Goal: Information Seeking & Learning: Find contact information

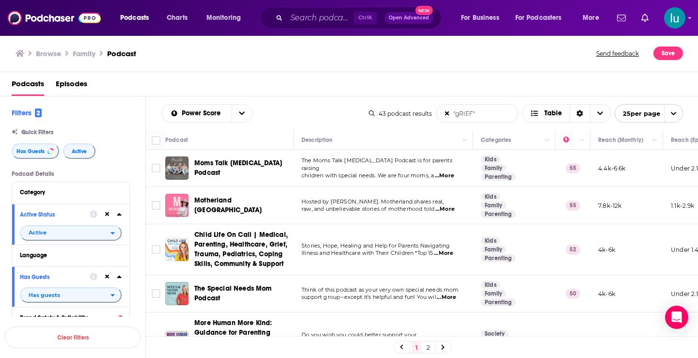
scroll to position [810, 0]
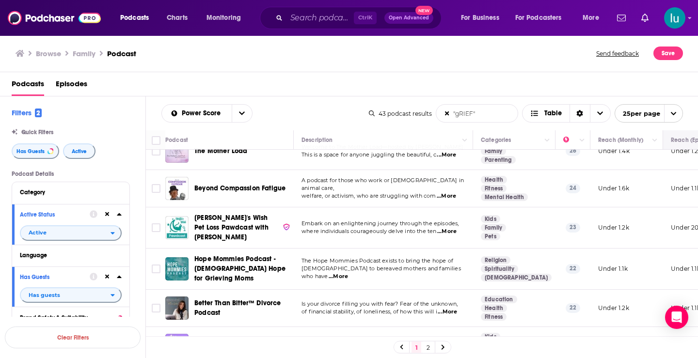
click at [447, 193] on span "...More" at bounding box center [446, 197] width 19 height 8
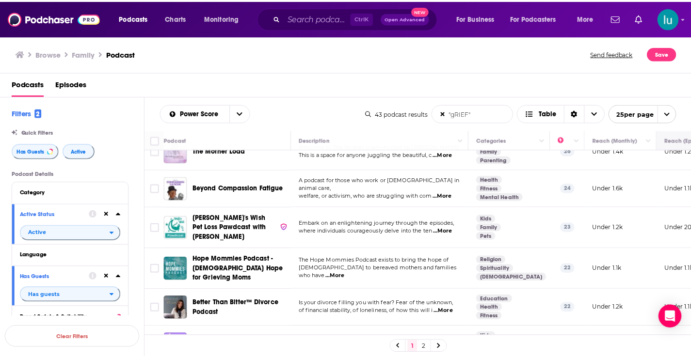
scroll to position [771, 0]
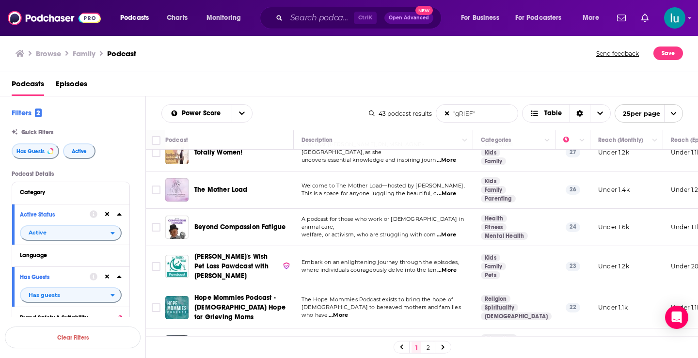
click at [448, 209] on td "A podcast for those who work or volunteer in animal care, welfare, or activism,…" at bounding box center [383, 227] width 179 height 37
click at [449, 231] on span "...More" at bounding box center [446, 235] width 19 height 8
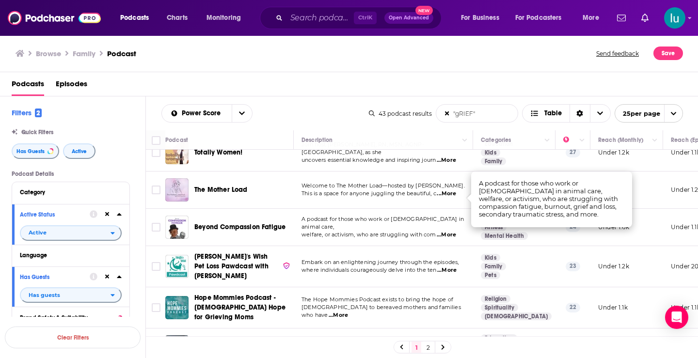
click at [261, 172] on td "The Mother Load" at bounding box center [229, 190] width 129 height 37
click at [527, 252] on td "Kids Family Pets" at bounding box center [514, 266] width 82 height 41
click at [647, 209] on td "Under 1.6k" at bounding box center [627, 227] width 73 height 37
click at [172, 216] on img "Beyond Compassion Fatigue" at bounding box center [176, 227] width 23 height 23
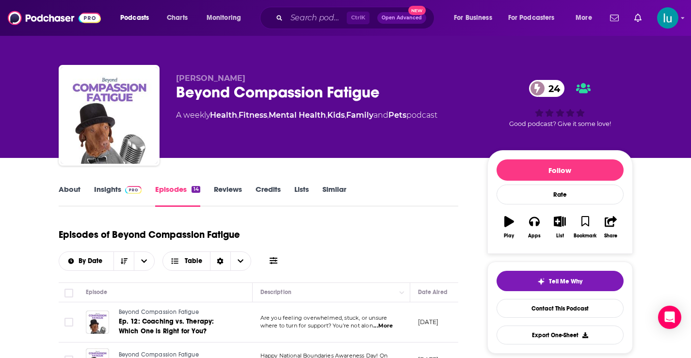
drag, startPoint x: 172, startPoint y: 197, endPoint x: 455, endPoint y: 240, distance: 286.9
click at [455, 240] on div "Episodes of Beyond Compassion Fatigue By Date Table" at bounding box center [259, 247] width 400 height 48
click at [71, 187] on link "About" at bounding box center [70, 196] width 22 height 22
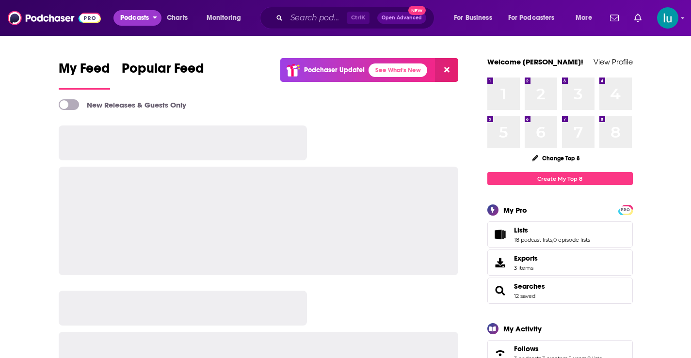
click at [135, 17] on span "Podcasts" at bounding box center [134, 18] width 29 height 14
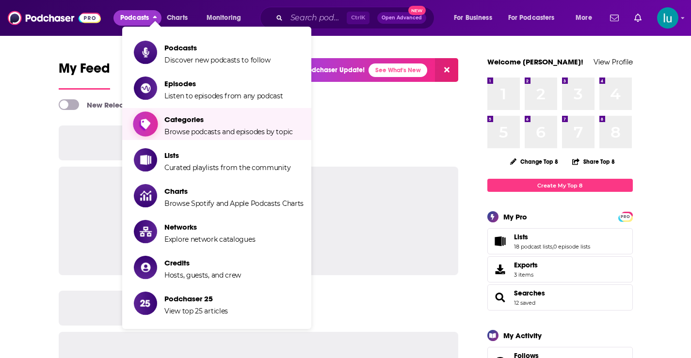
click at [177, 124] on span "Categories" at bounding box center [228, 119] width 129 height 9
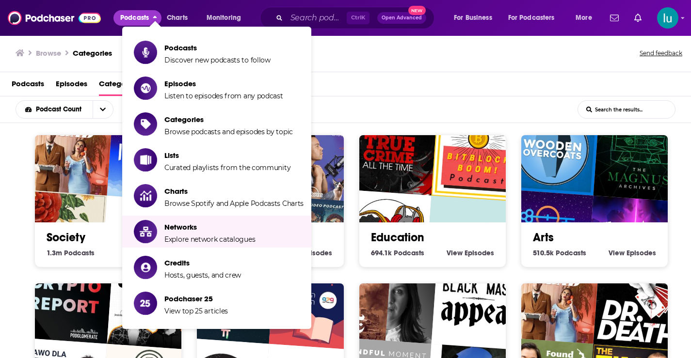
click at [42, 262] on div "Society 1.3m Society Podcasts View Society Episodes" at bounding box center [107, 201] width 147 height 133
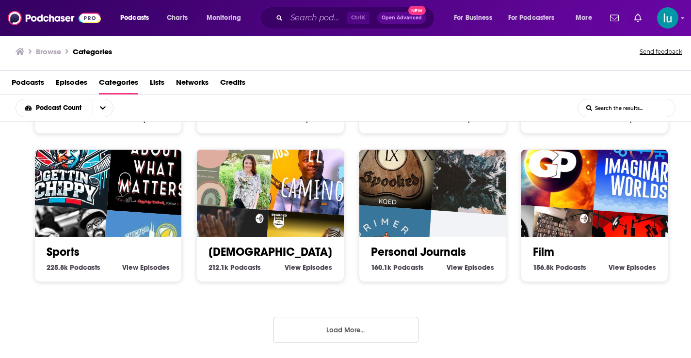
scroll to position [2, 0]
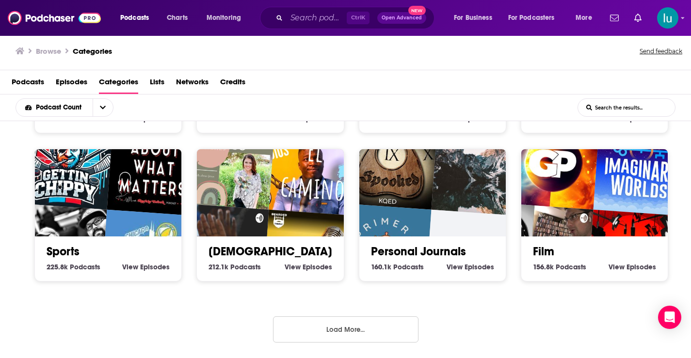
click at [345, 329] on button "Load More..." at bounding box center [345, 330] width 145 height 26
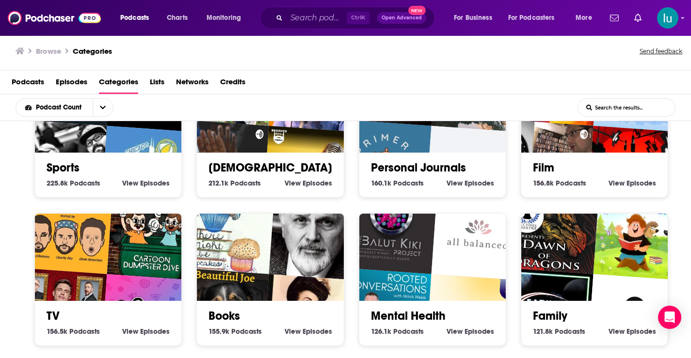
scroll to position [527, 0]
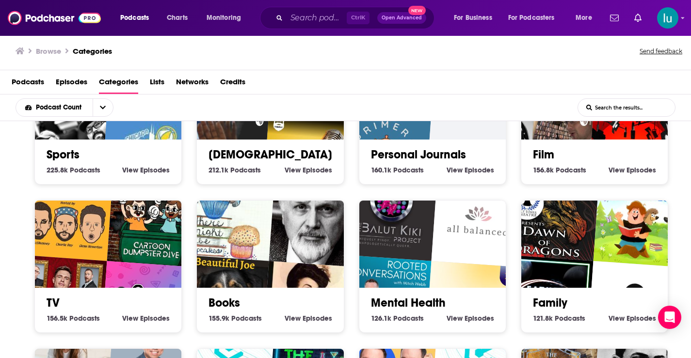
click at [580, 251] on img "Dice Tower Theatre presents: Dawn of Dragons - an Audio Adventure" at bounding box center [553, 214] width 94 height 94
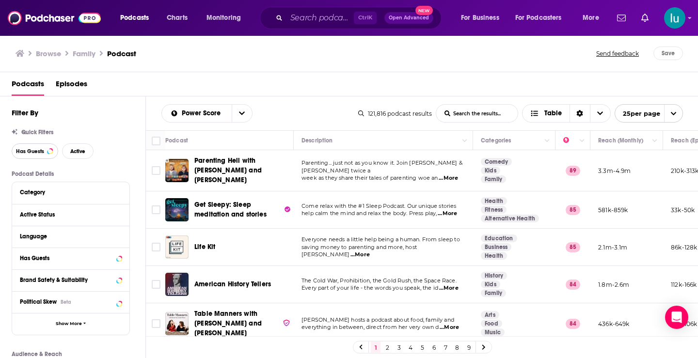
click at [35, 154] on span "Has Guests" at bounding box center [30, 151] width 28 height 5
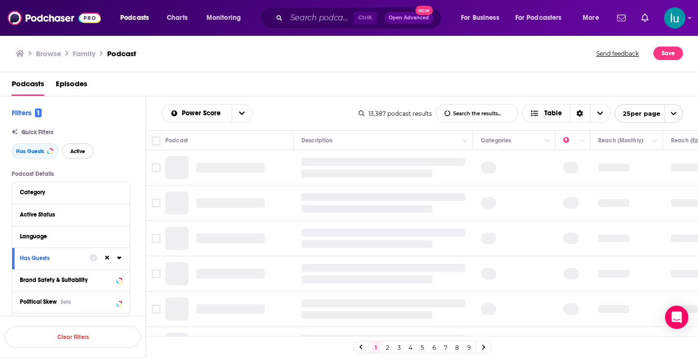
click at [82, 152] on span "Active" at bounding box center [77, 151] width 15 height 5
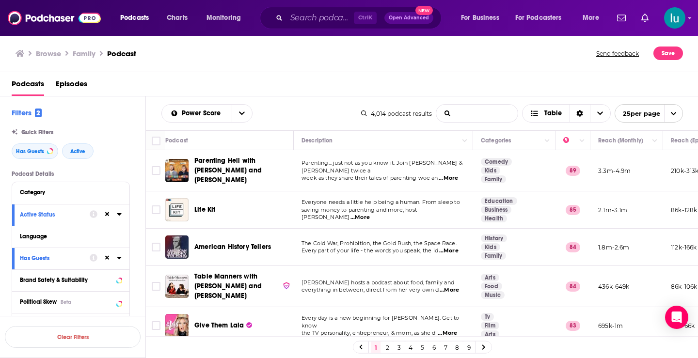
click at [460, 114] on input "List Search Input" at bounding box center [476, 113] width 81 height 17
type input ""gRIEF""
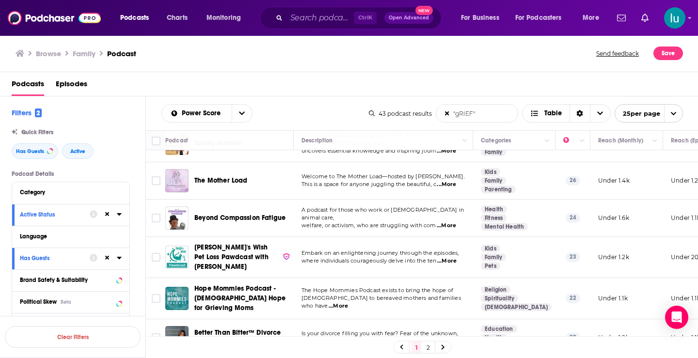
scroll to position [810, 0]
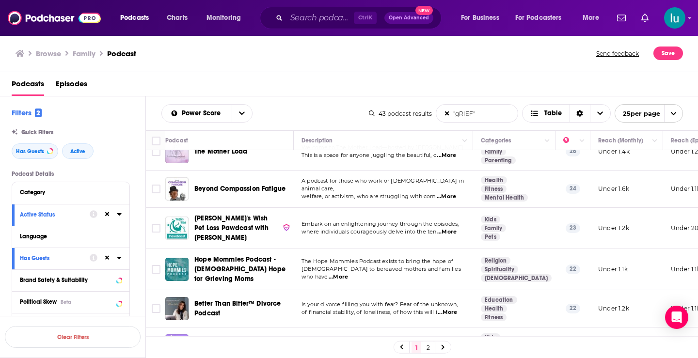
click at [440, 346] on link at bounding box center [443, 347] width 16 height 11
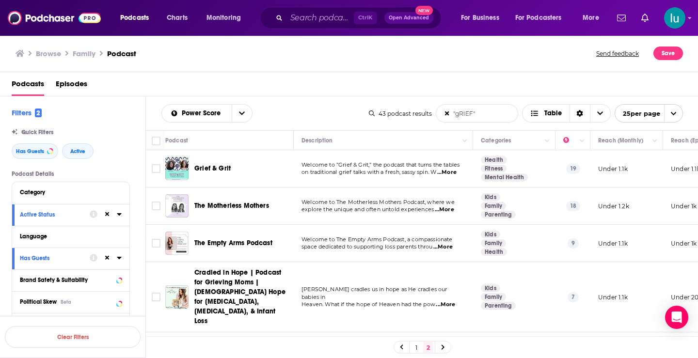
click at [451, 173] on span "...More" at bounding box center [446, 173] width 19 height 8
click at [450, 209] on span "...More" at bounding box center [444, 210] width 19 height 8
click at [450, 246] on span "...More" at bounding box center [443, 247] width 19 height 8
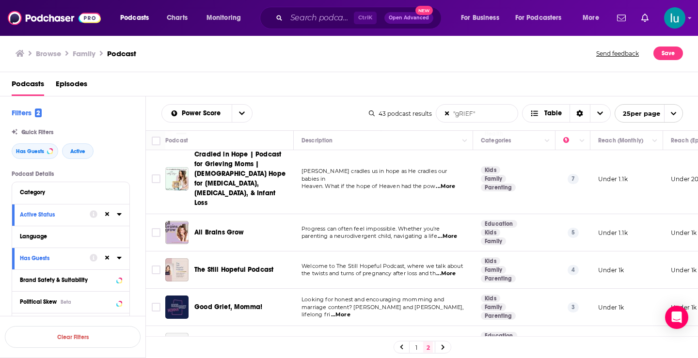
scroll to position [122, 0]
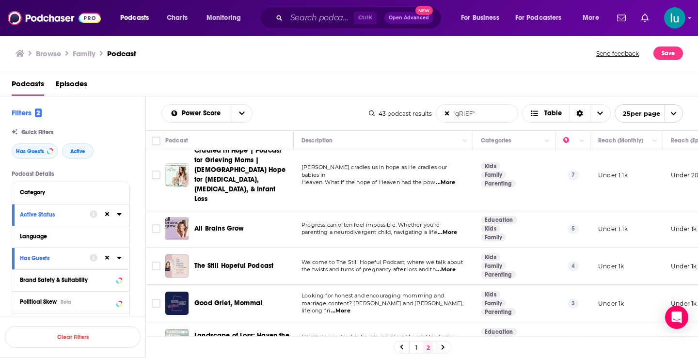
click at [449, 229] on span "...More" at bounding box center [447, 233] width 19 height 8
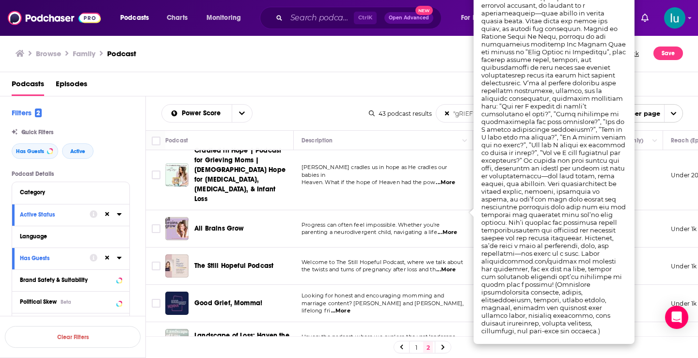
click at [451, 266] on span "...More" at bounding box center [445, 270] width 19 height 8
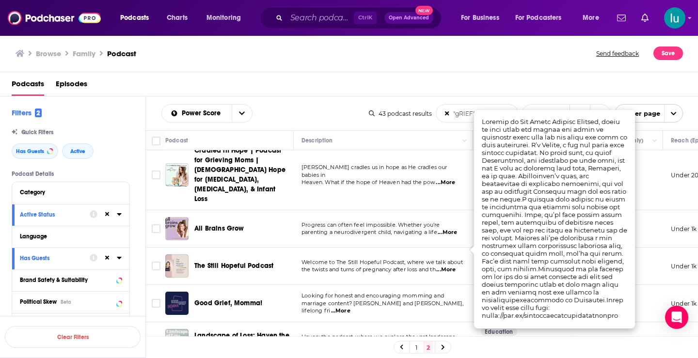
click at [351, 307] on span "...More" at bounding box center [340, 311] width 19 height 8
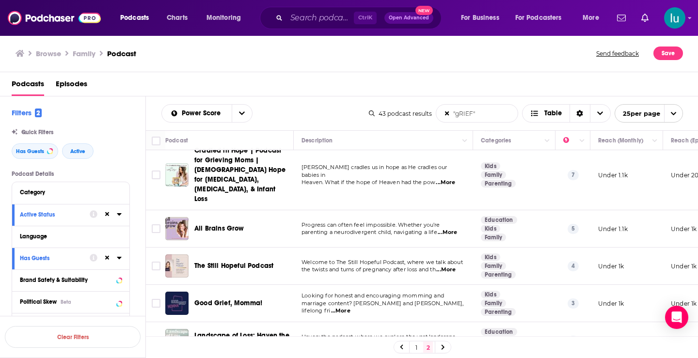
click at [450, 341] on span "...More" at bounding box center [445, 345] width 19 height 8
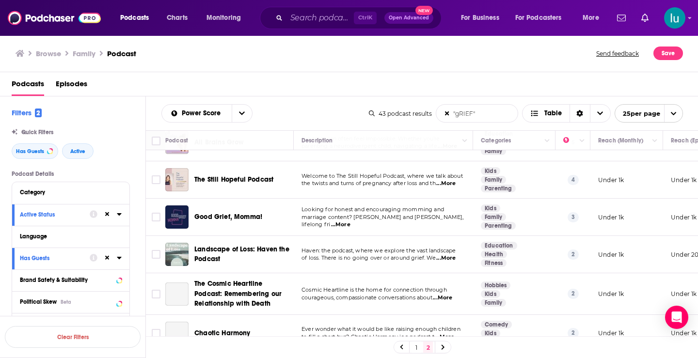
scroll to position [210, 0]
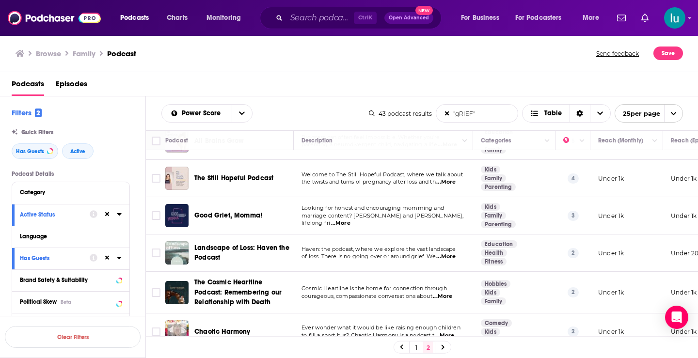
click at [447, 285] on p "Cosmic Heartline is the home for connection through" at bounding box center [383, 289] width 163 height 8
click at [448, 293] on span "...More" at bounding box center [442, 297] width 19 height 8
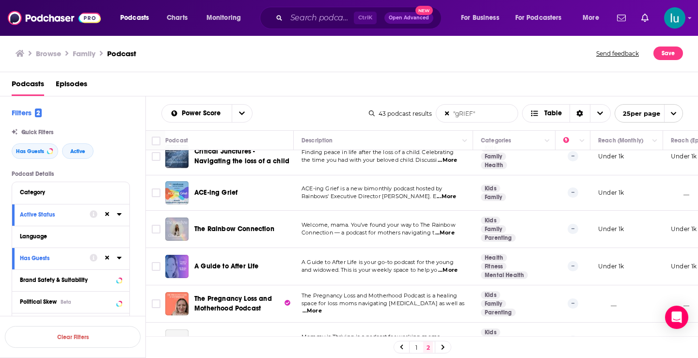
scroll to position [505, 0]
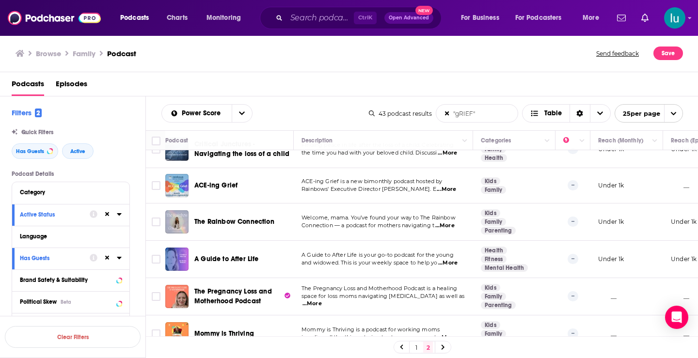
click at [450, 186] on span "...More" at bounding box center [446, 190] width 19 height 8
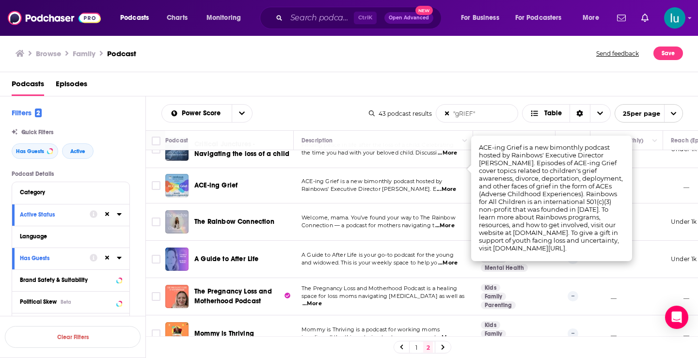
click at [453, 259] on span "...More" at bounding box center [447, 263] width 19 height 8
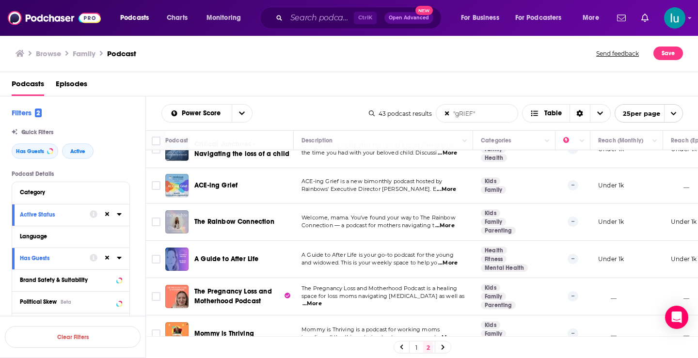
click at [450, 334] on span "...More" at bounding box center [446, 338] width 19 height 8
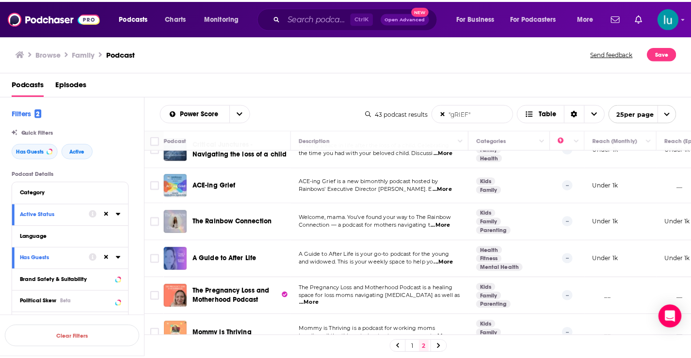
scroll to position [506, 0]
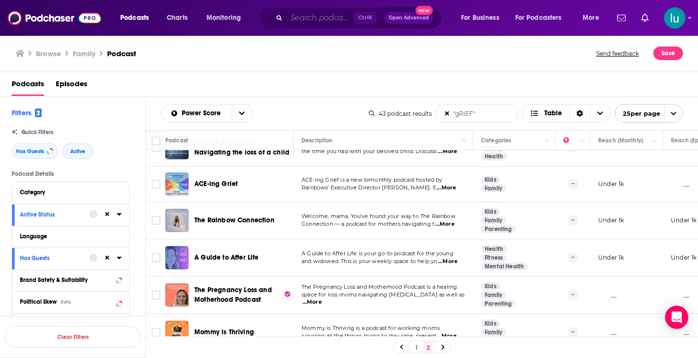
click at [331, 14] on input "Search podcasts, credits, & more..." at bounding box center [320, 18] width 67 height 16
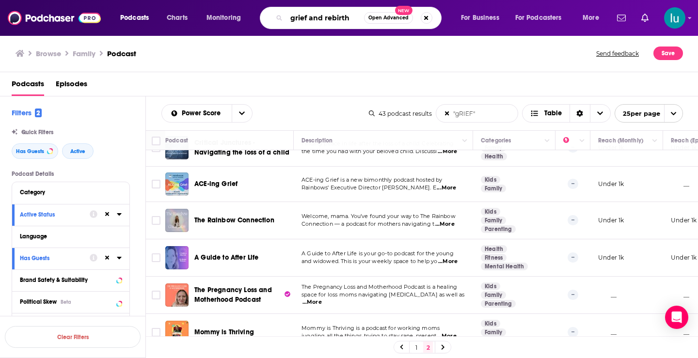
type input "grief and rebirth"
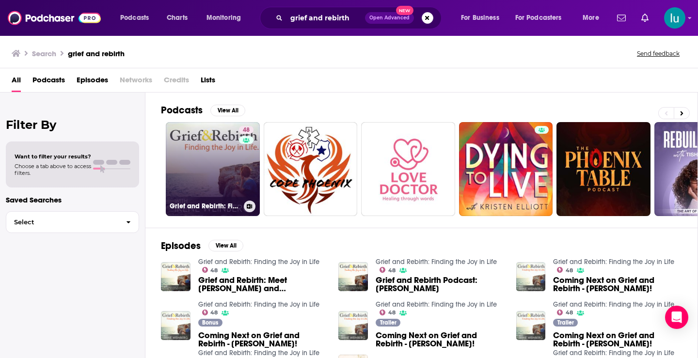
click at [197, 167] on link "48 Grief and Rebirth: Finding the Joy in Life" at bounding box center [213, 169] width 94 height 94
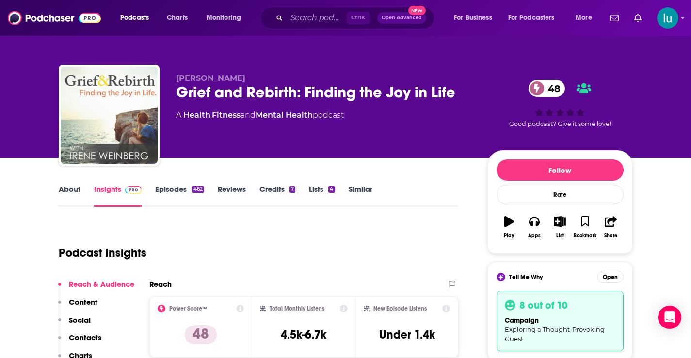
click at [69, 192] on link "About" at bounding box center [70, 196] width 22 height 22
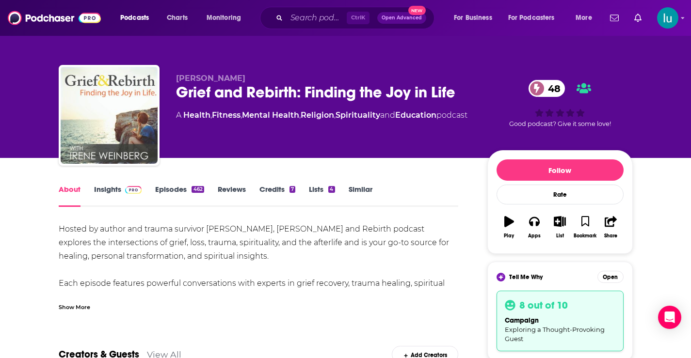
click at [103, 190] on link "Insights" at bounding box center [118, 196] width 48 height 22
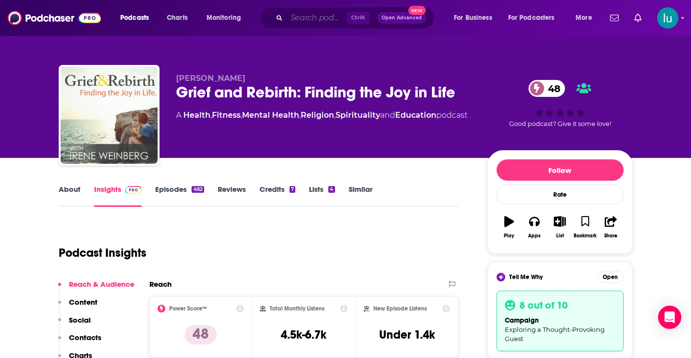
click at [304, 16] on input "Search podcasts, credits, & more..." at bounding box center [317, 18] width 60 height 16
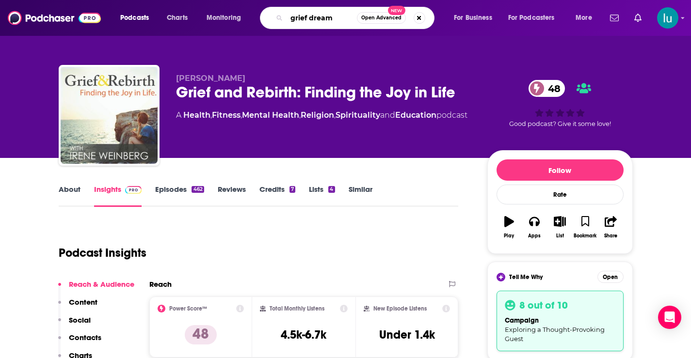
type input "grief dreams"
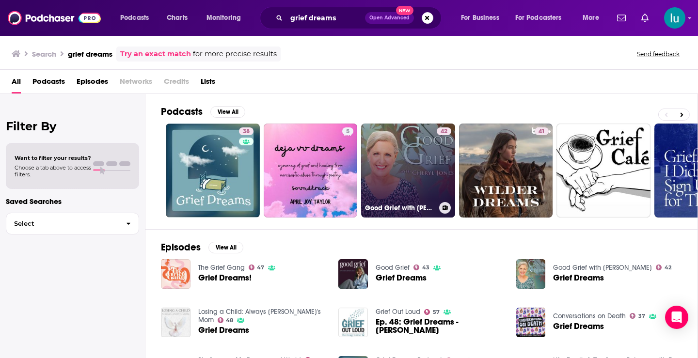
click at [416, 168] on link "42 Good Grief with Cheryl Jones" at bounding box center [408, 171] width 94 height 94
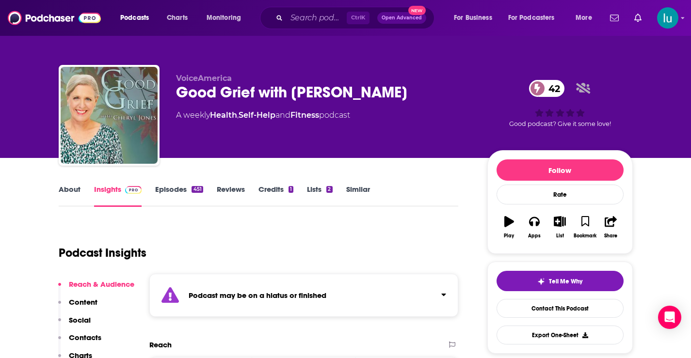
click at [174, 191] on link "Episodes 451" at bounding box center [179, 196] width 48 height 22
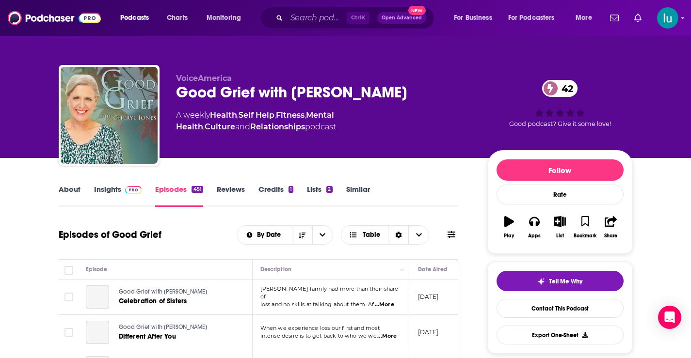
scroll to position [143, 0]
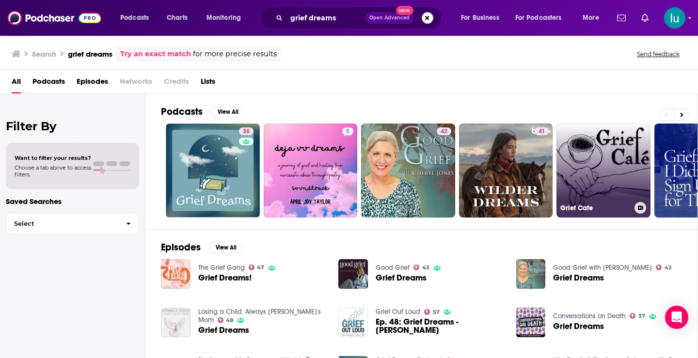
click at [605, 171] on link "Grief Cafe" at bounding box center [604, 171] width 94 height 94
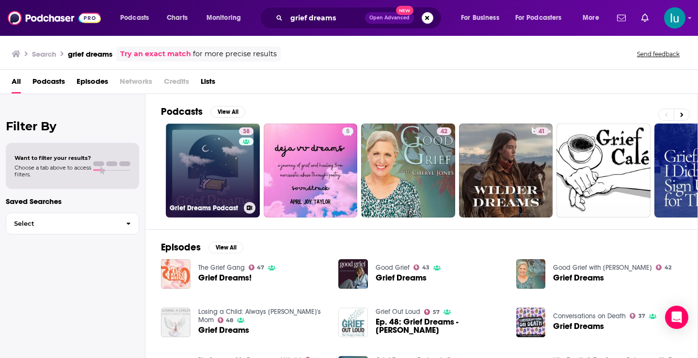
click at [223, 168] on link "38 Grief Dreams Podcast" at bounding box center [213, 171] width 94 height 94
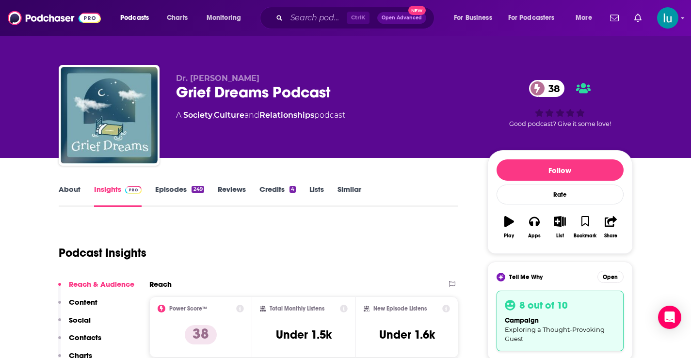
click at [69, 190] on link "About" at bounding box center [70, 196] width 22 height 22
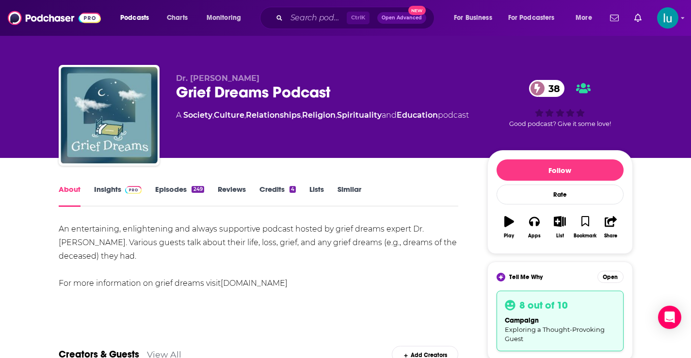
drag, startPoint x: 107, startPoint y: 187, endPoint x: 188, endPoint y: 3, distance: 201.3
click at [107, 187] on link "Insights" at bounding box center [118, 196] width 48 height 22
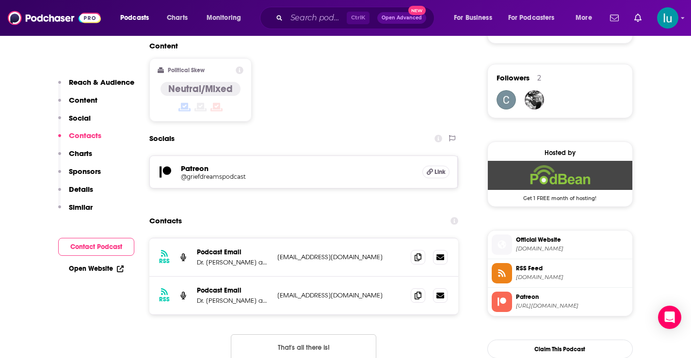
scroll to position [767, 0]
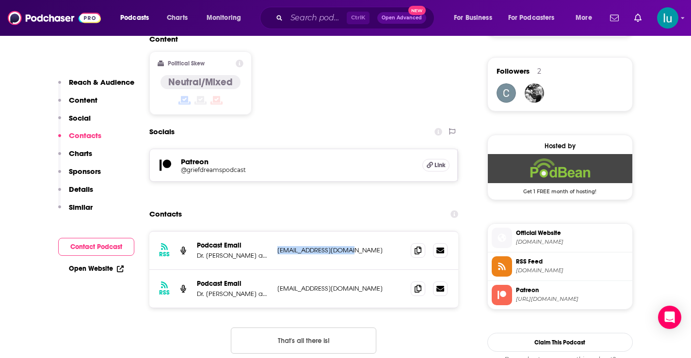
drag, startPoint x: 356, startPoint y: 198, endPoint x: 274, endPoint y: 205, distance: 82.2
click at [274, 232] on div "RSS Podcast Email Dr. Joshua Black and Jade Karling Black griefdreams@gmail.com…" at bounding box center [303, 251] width 309 height 38
copy p "griefdreams@gmail.com"
drag, startPoint x: 372, startPoint y: 238, endPoint x: 284, endPoint y: 243, distance: 88.9
click at [277, 285] on p "griefdreamspodcast@gmail.com" at bounding box center [340, 289] width 126 height 8
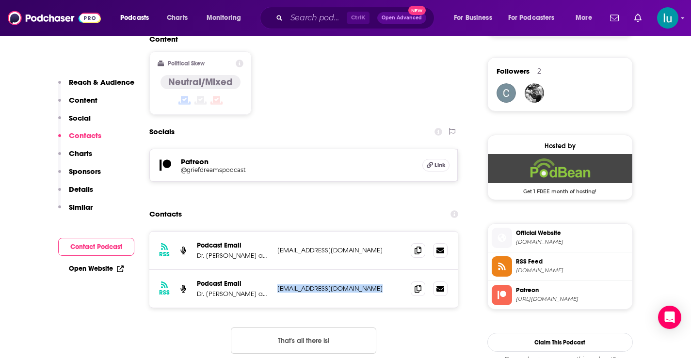
copy p "griefdreamspodcast@gmail.com"
click at [313, 20] on input "Search podcasts, credits, & more..." at bounding box center [317, 18] width 60 height 16
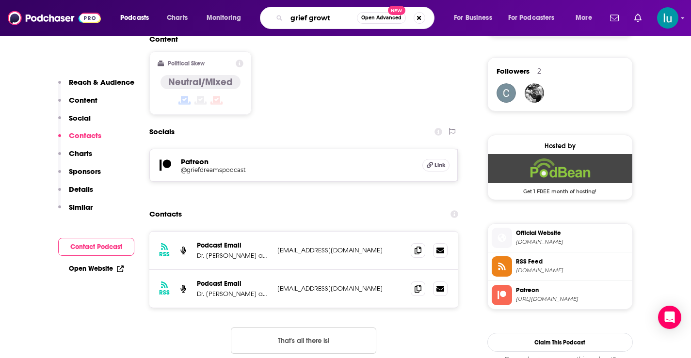
type input "grief growth"
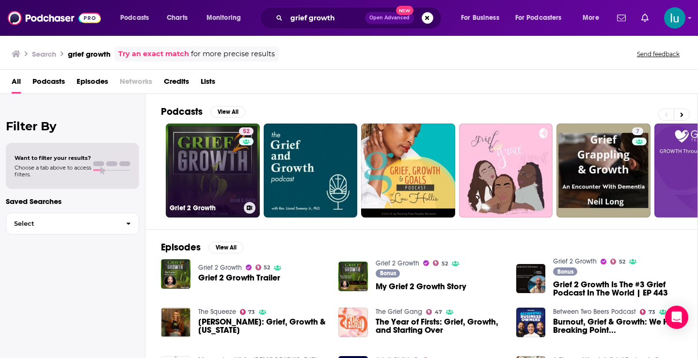
click at [191, 167] on link "52 Grief 2 Growth" at bounding box center [213, 171] width 94 height 94
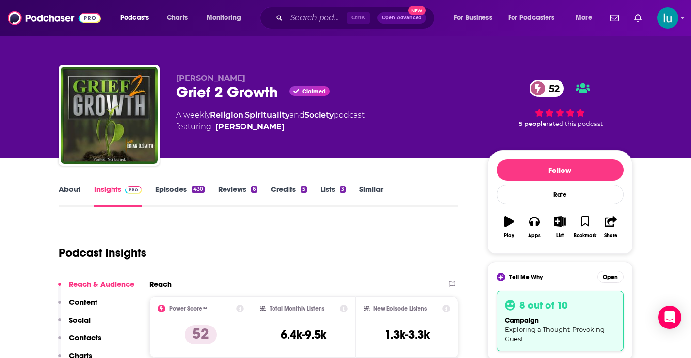
click at [70, 189] on link "About" at bounding box center [70, 196] width 22 height 22
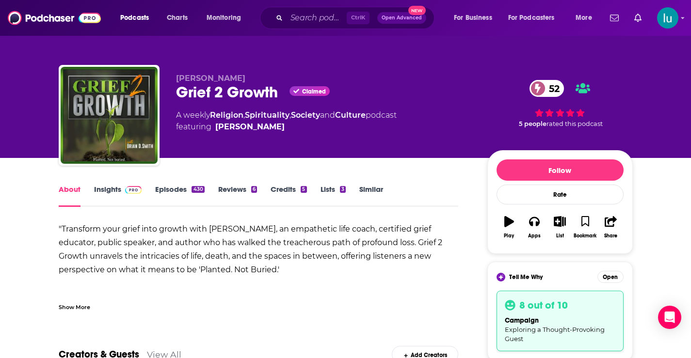
click at [104, 190] on link "Insights" at bounding box center [118, 196] width 48 height 22
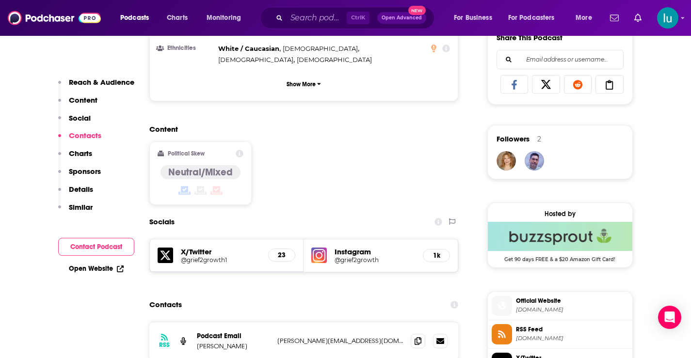
scroll to position [791, 0]
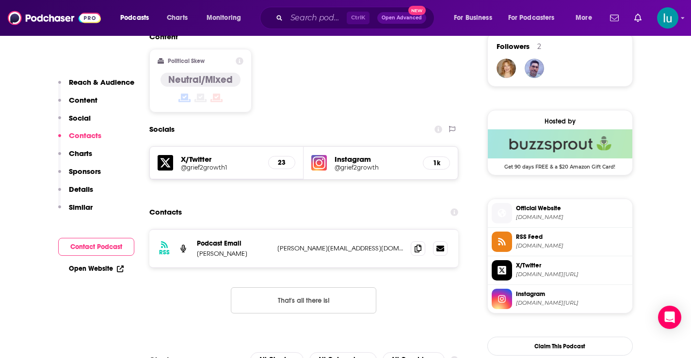
drag, startPoint x: 355, startPoint y: 188, endPoint x: 272, endPoint y: 193, distance: 83.5
click at [272, 230] on div "RSS Podcast Email Brian D. Smith brian@grief2growth.com brian@grief2growth.com" at bounding box center [303, 249] width 309 height 38
copy div "brian@grief2growth.com"
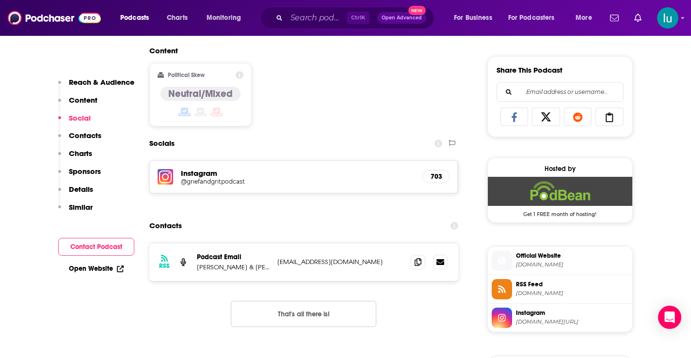
scroll to position [622, 0]
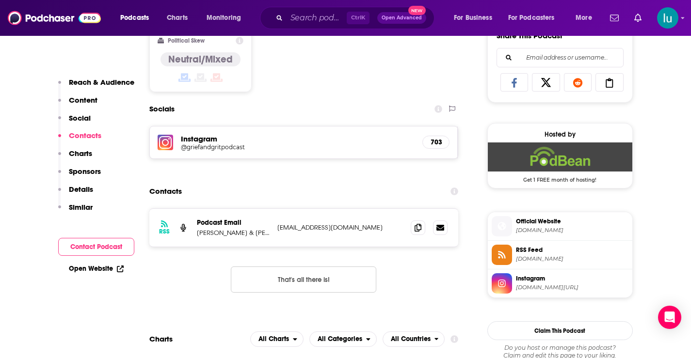
drag, startPoint x: 275, startPoint y: 229, endPoint x: 376, endPoint y: 229, distance: 100.9
click at [376, 229] on div "RSS Podcast Email Greer Mendel & Simonie Levy griefandgritpodcast@gmail.com gri…" at bounding box center [303, 228] width 309 height 38
copy p "[EMAIL_ADDRESS][DOMAIN_NAME]"
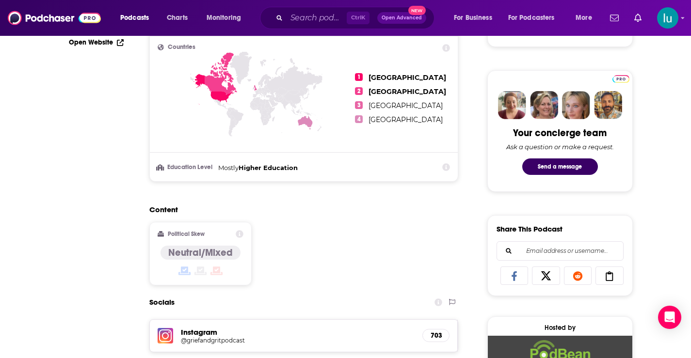
scroll to position [0, 0]
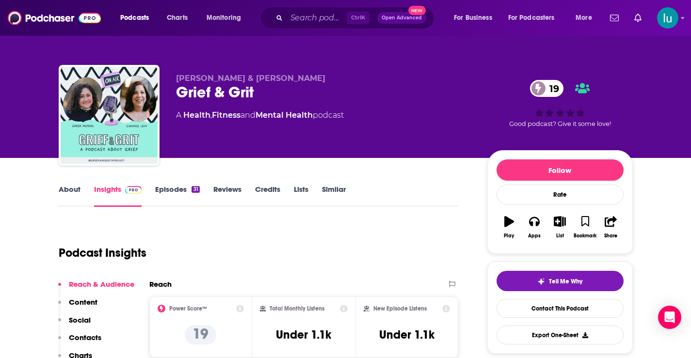
click at [68, 190] on link "About" at bounding box center [70, 196] width 22 height 22
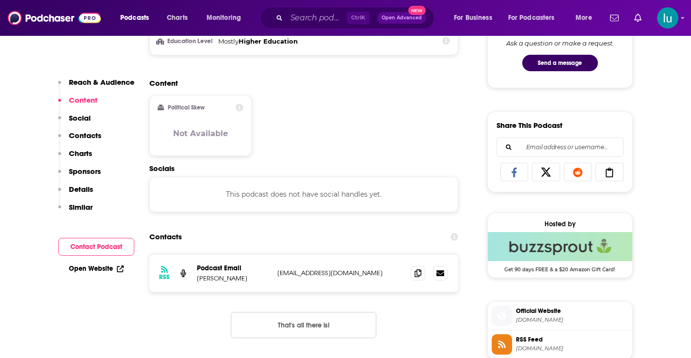
scroll to position [553, 0]
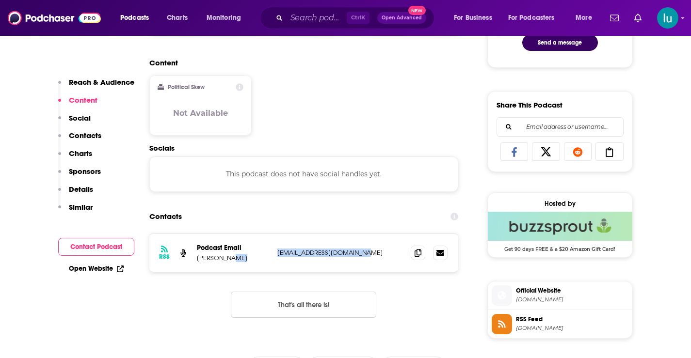
drag, startPoint x: 377, startPoint y: 253, endPoint x: 283, endPoint y: 256, distance: 94.6
click at [273, 257] on div "RSS Podcast Email [PERSON_NAME] [EMAIL_ADDRESS][DOMAIN_NAME] [EMAIL_ADDRESS][DO…" at bounding box center [303, 253] width 309 height 38
copy div "[EMAIL_ADDRESS][DOMAIN_NAME]"
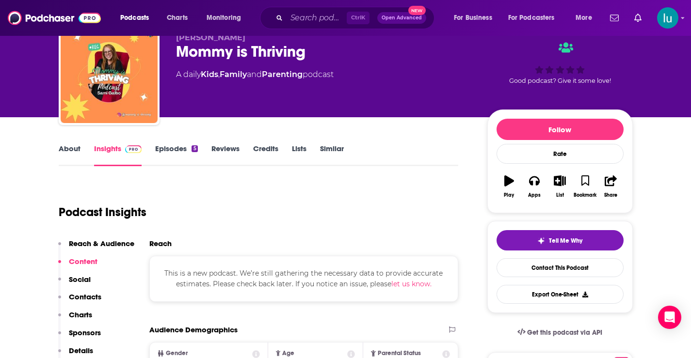
scroll to position [0, 0]
